Goal: Task Accomplishment & Management: Manage account settings

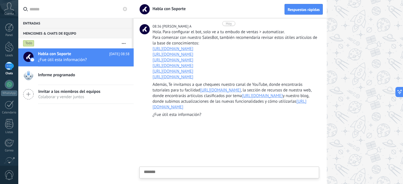
scroll to position [5, 0]
click at [193, 46] on link "[URL][DOMAIN_NAME]" at bounding box center [172, 48] width 41 height 5
click at [10, 84] on div at bounding box center [9, 84] width 9 height 9
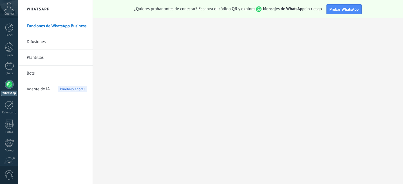
click at [37, 56] on link "Plantillas" at bounding box center [57, 58] width 60 height 16
